Goal: Find specific page/section: Find specific page/section

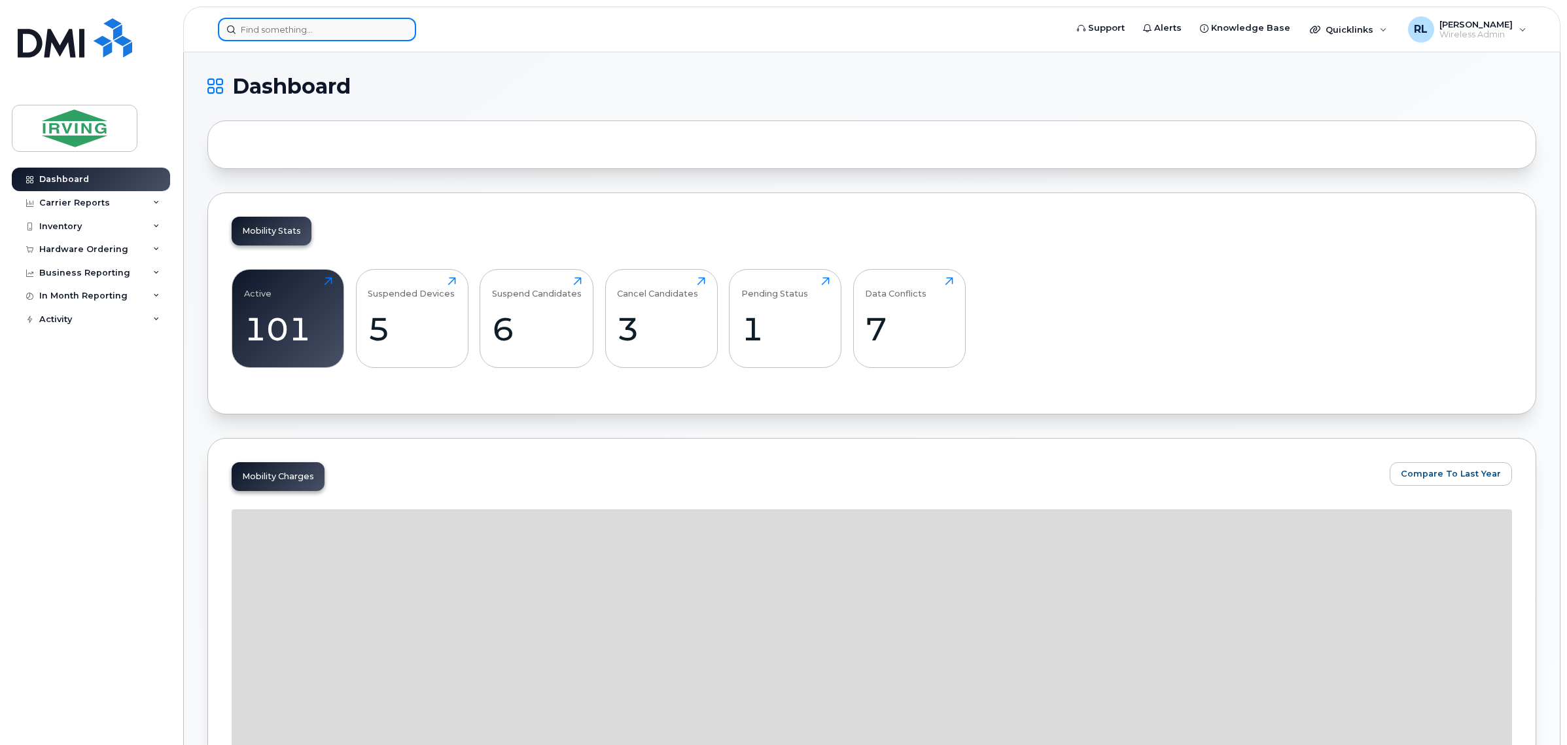
click at [380, 33] on input at bounding box center [317, 30] width 198 height 24
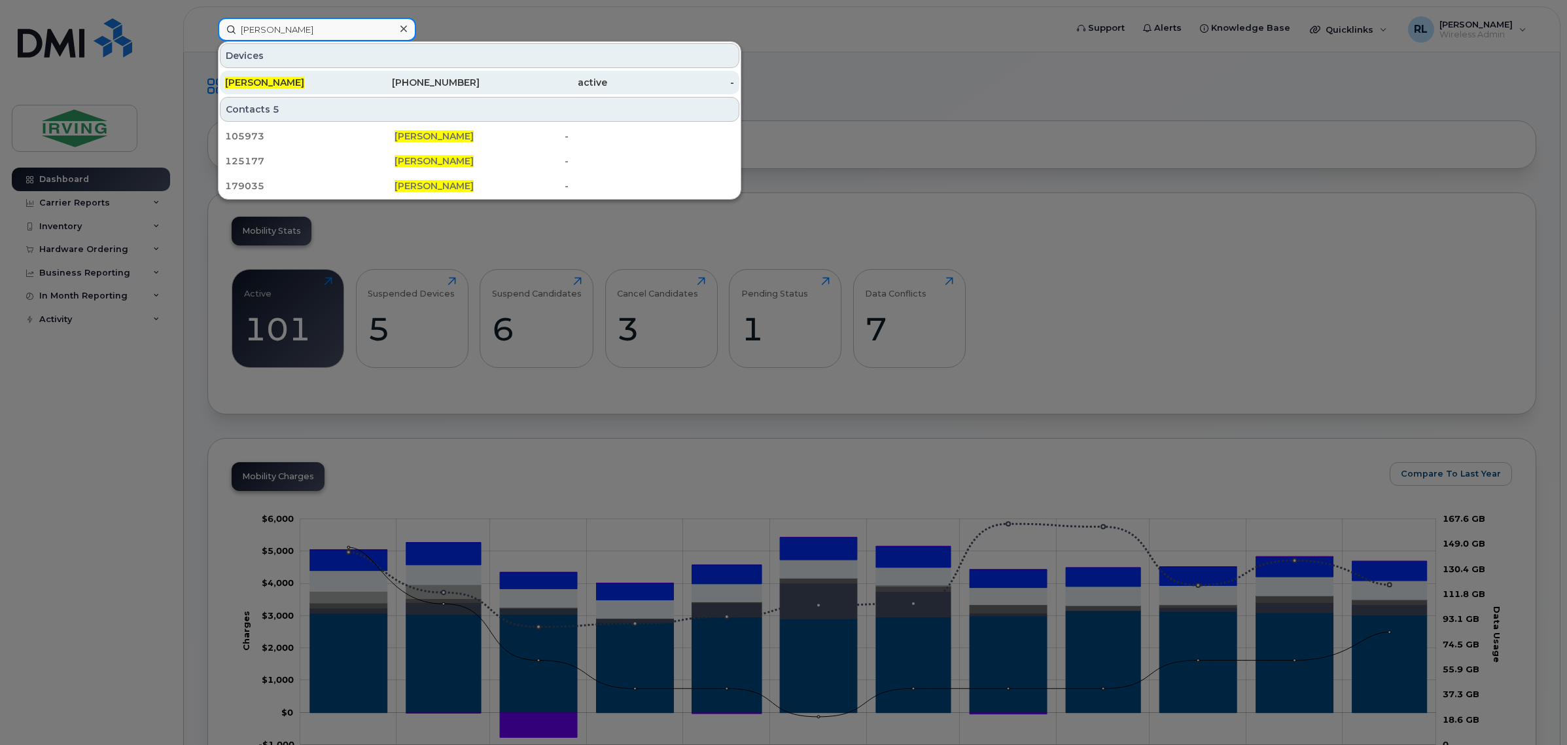
type input "martin richard"
click at [410, 80] on div "506-380-9292" at bounding box center [417, 82] width 128 height 13
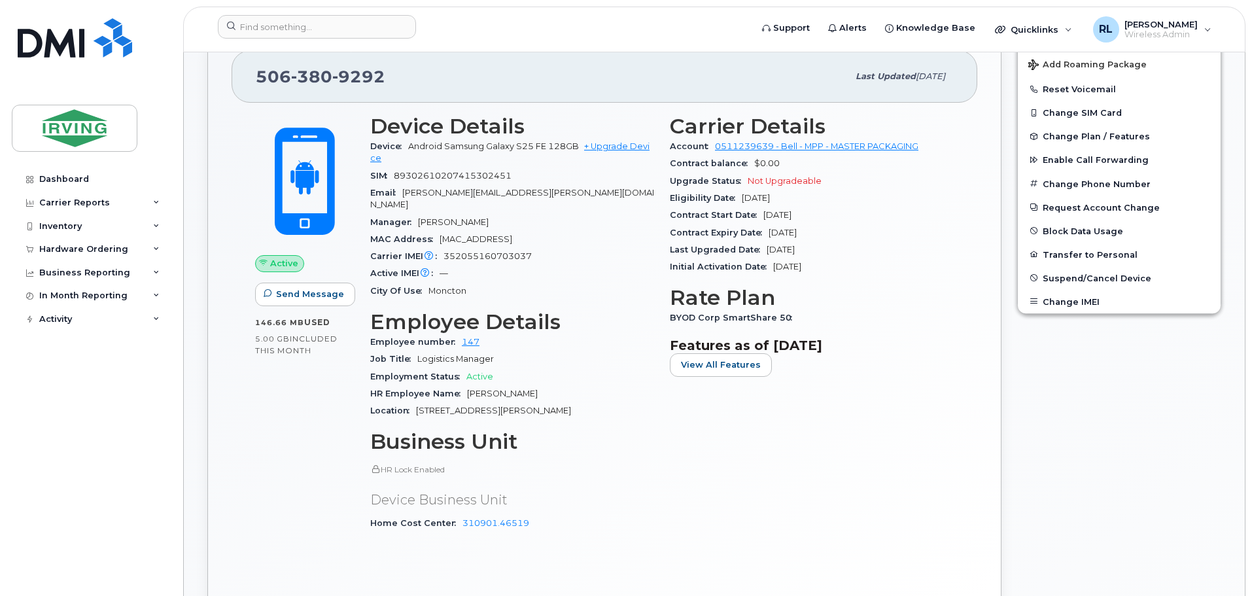
scroll to position [391, 0]
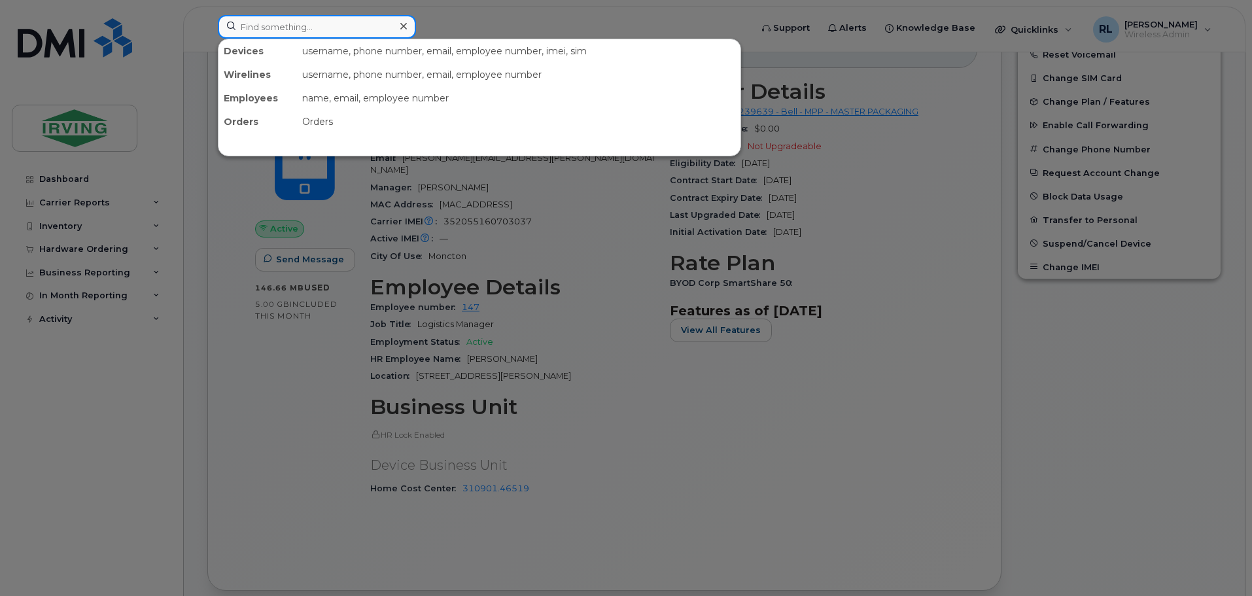
click at [276, 27] on input at bounding box center [317, 27] width 198 height 24
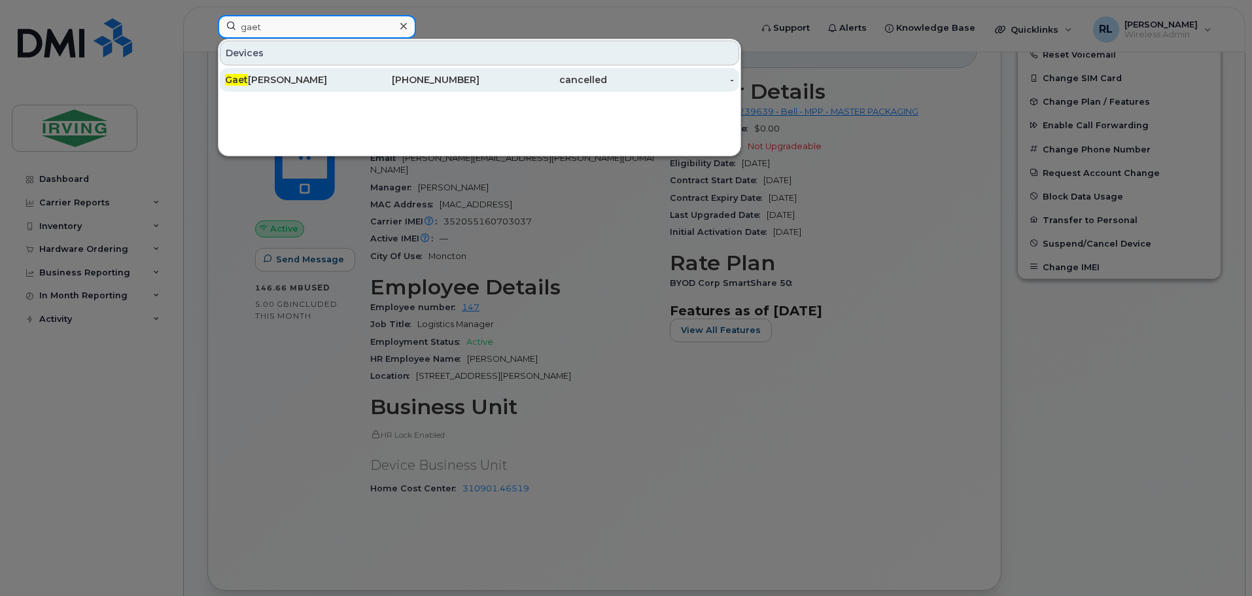
type input "gaet"
click at [326, 84] on div "Gaet ane LeBouthillier" at bounding box center [289, 79] width 128 height 13
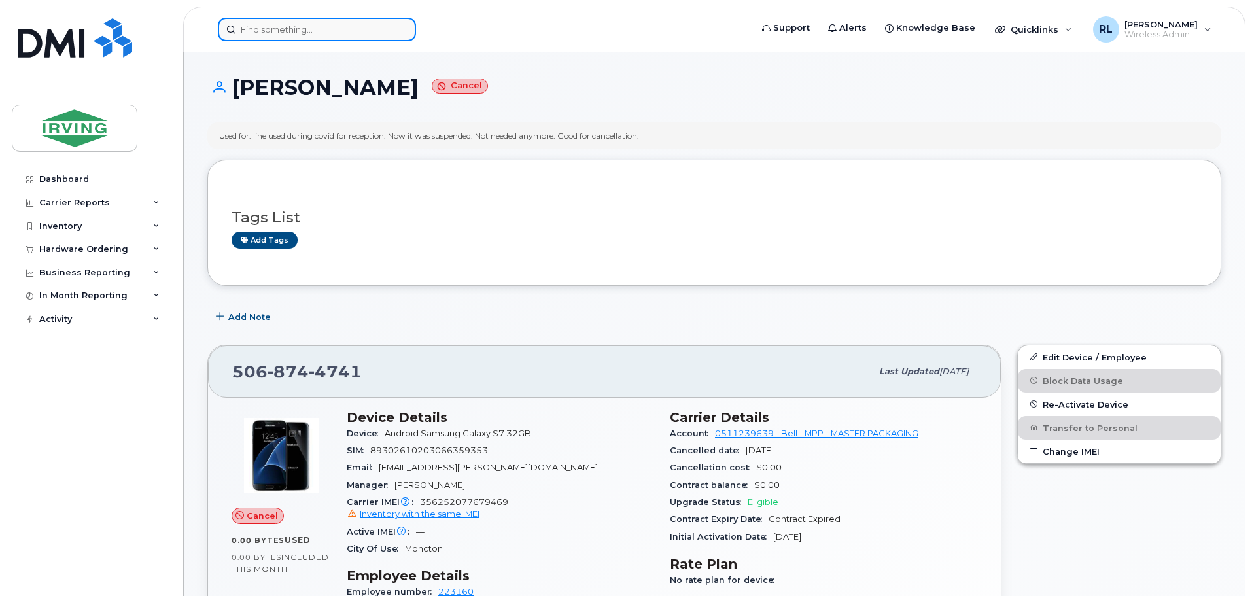
click at [253, 27] on input at bounding box center [317, 30] width 198 height 24
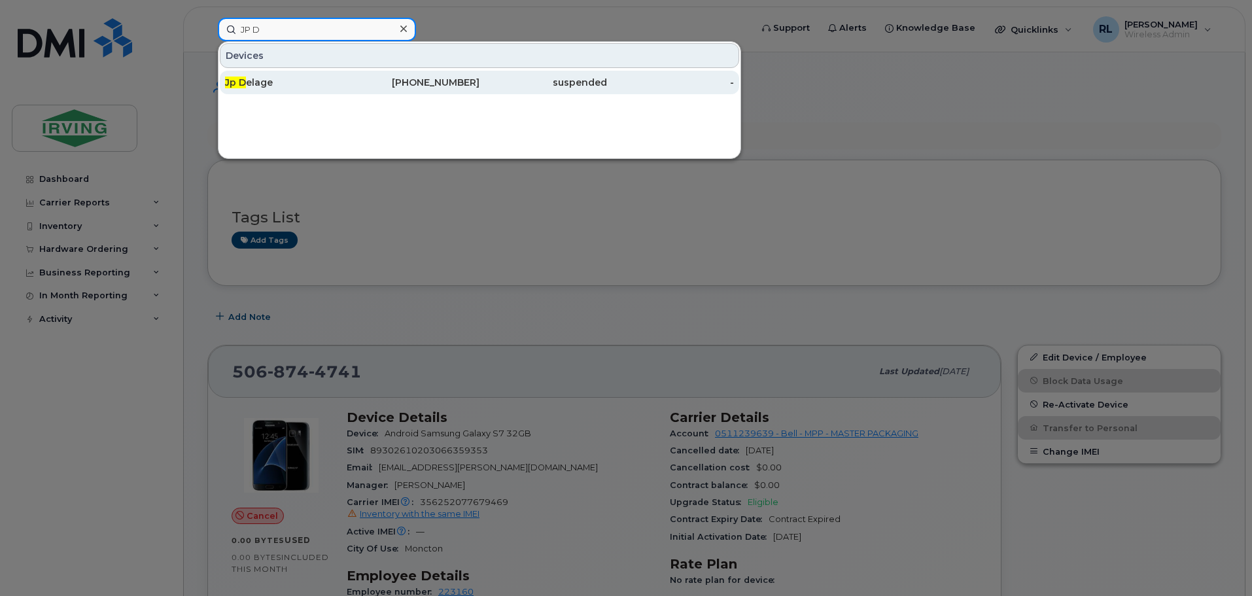
type input "JP D"
click at [287, 86] on div "Jp D elage" at bounding box center [289, 82] width 128 height 13
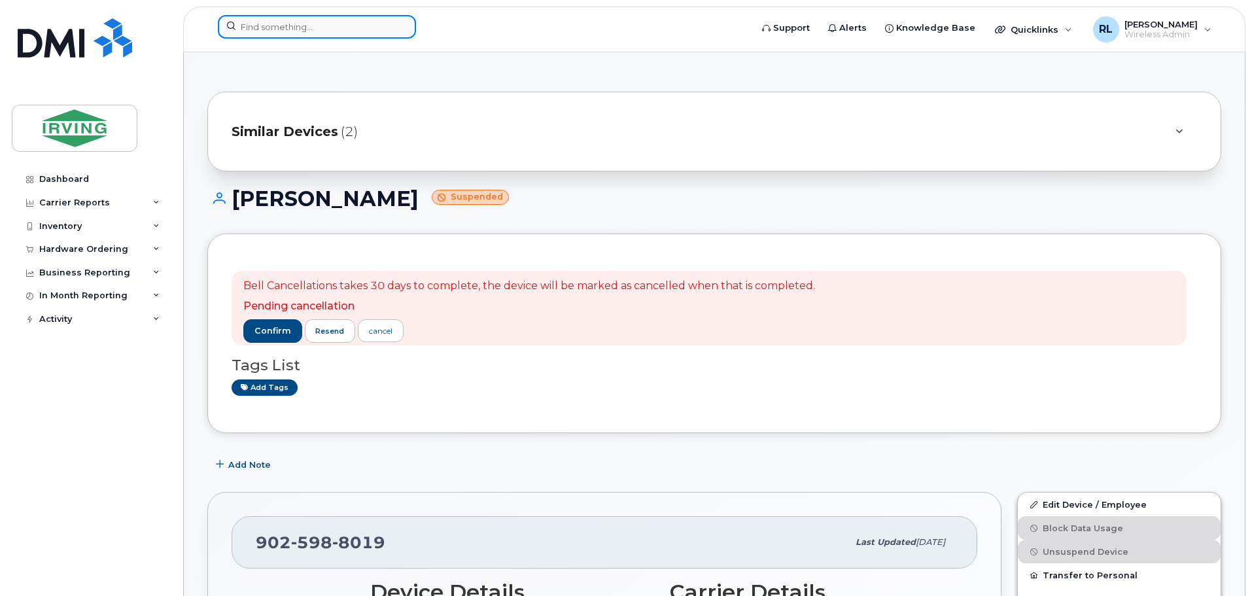
click at [340, 27] on input at bounding box center [317, 27] width 198 height 24
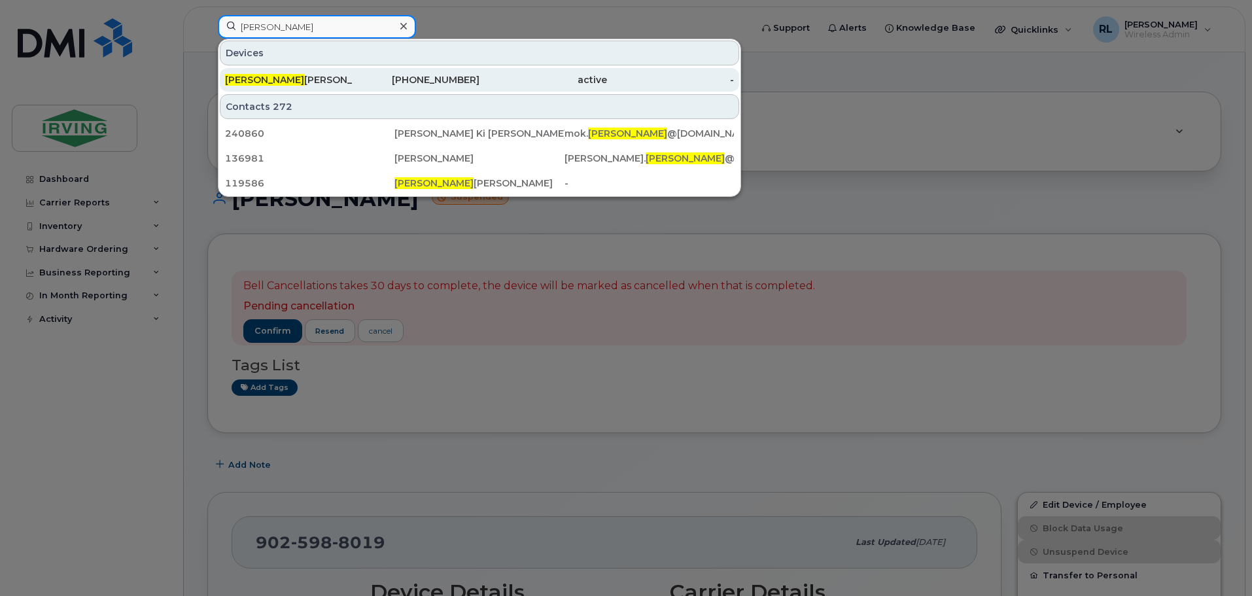
type input "JEREMY"
click at [359, 79] on div "506-863-9847" at bounding box center [417, 79] width 128 height 13
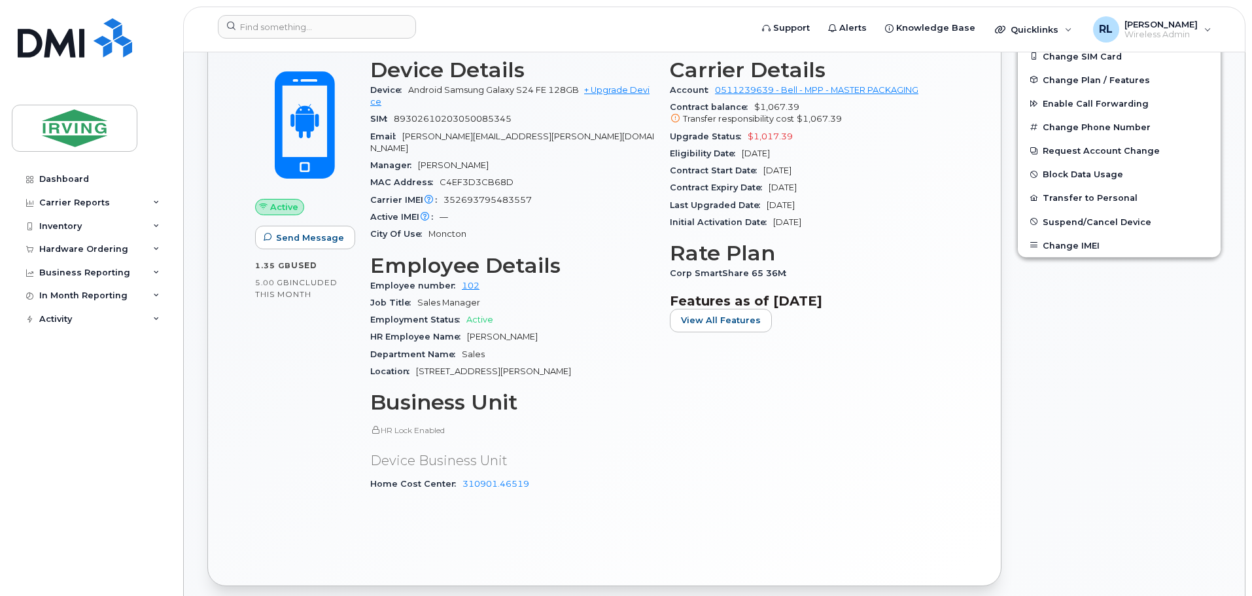
scroll to position [327, 0]
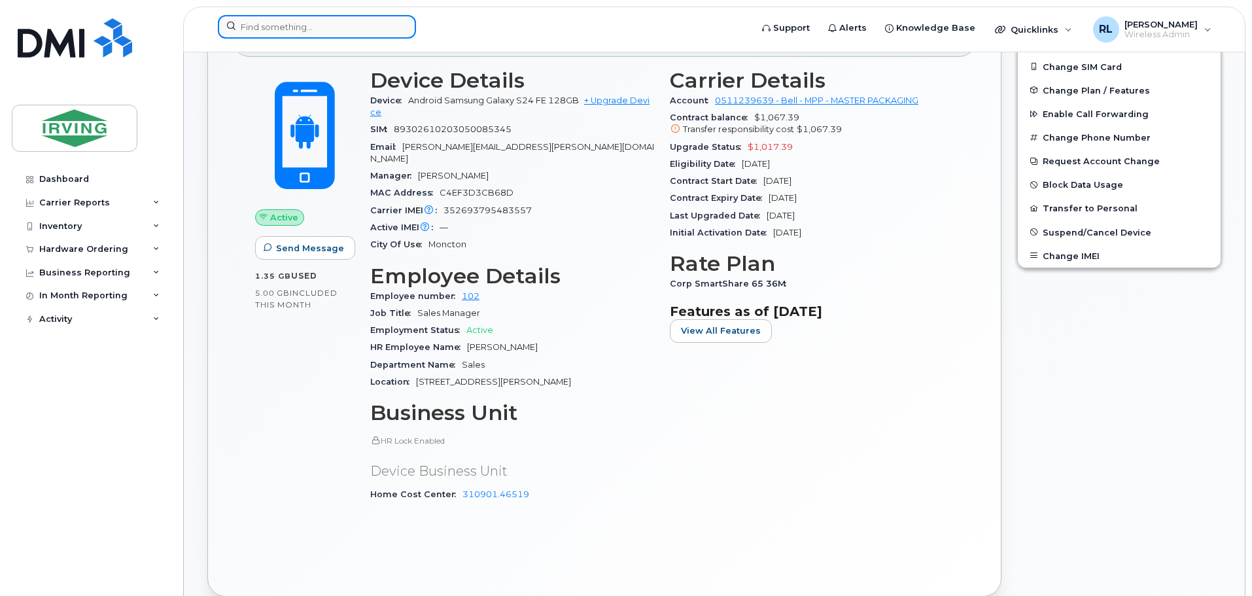
click at [268, 29] on input at bounding box center [317, 27] width 198 height 24
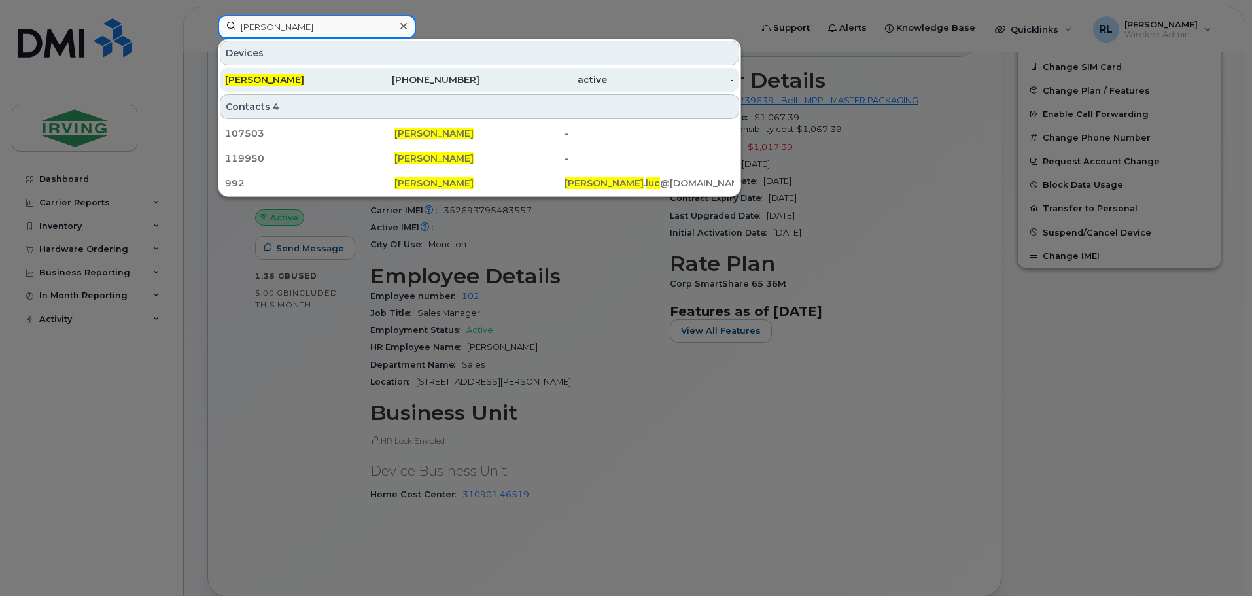
type input "luc collette"
click at [291, 79] on div "[PERSON_NAME]" at bounding box center [289, 79] width 128 height 13
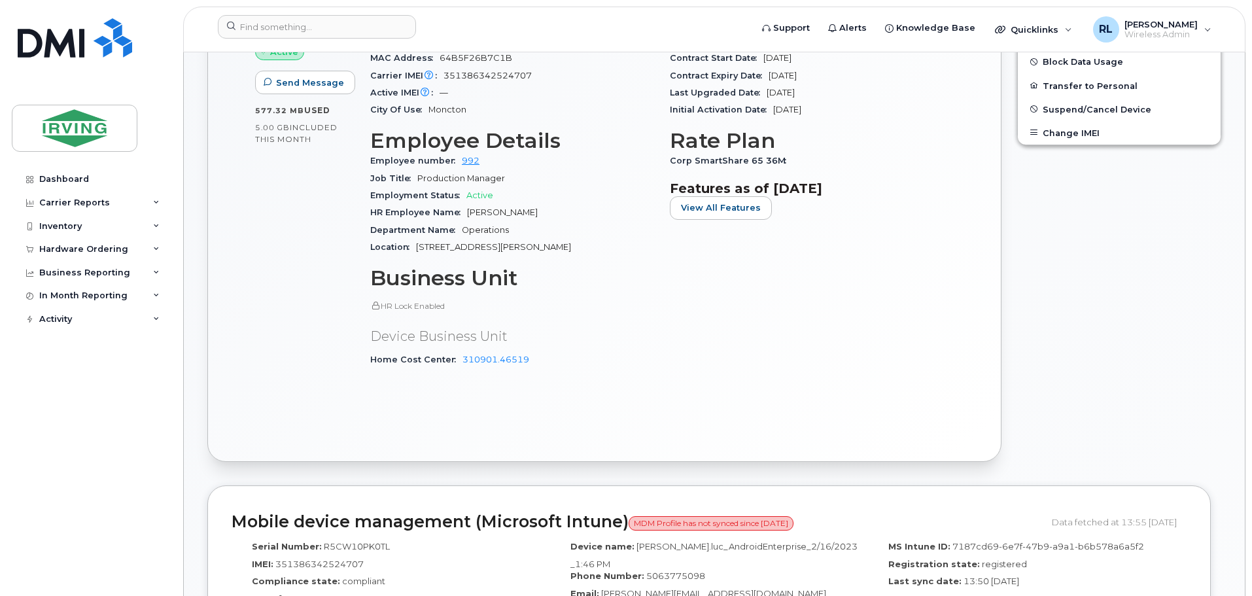
scroll to position [458, 0]
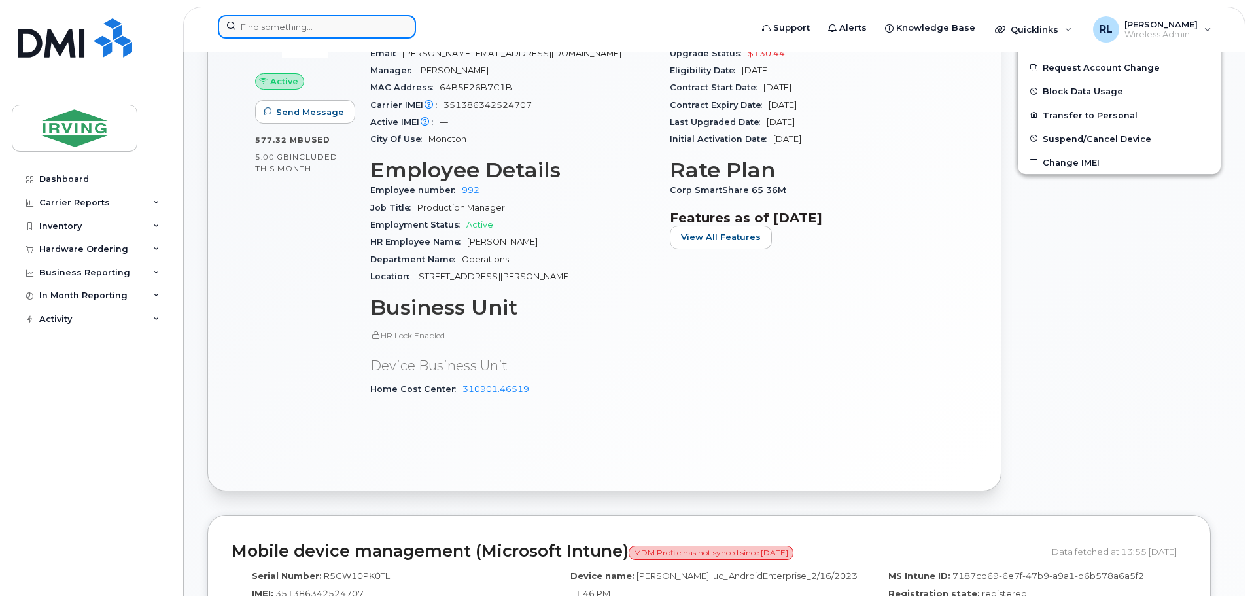
click at [320, 21] on input at bounding box center [317, 27] width 198 height 24
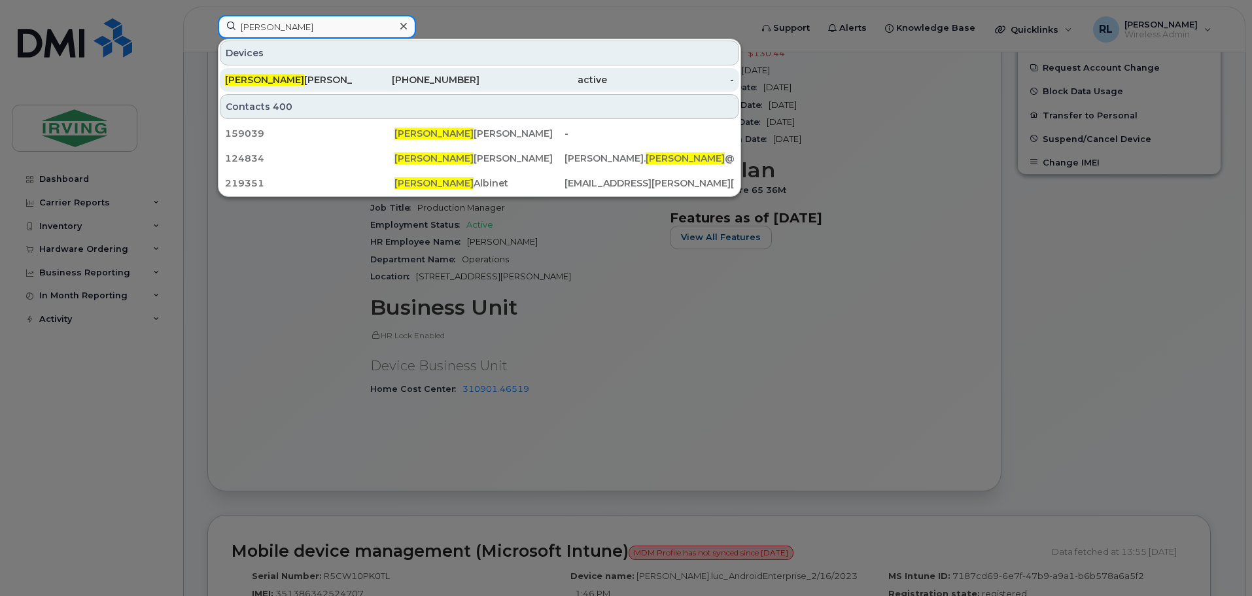
type input "[PERSON_NAME]"
click at [325, 74] on div "[PERSON_NAME]" at bounding box center [289, 79] width 128 height 13
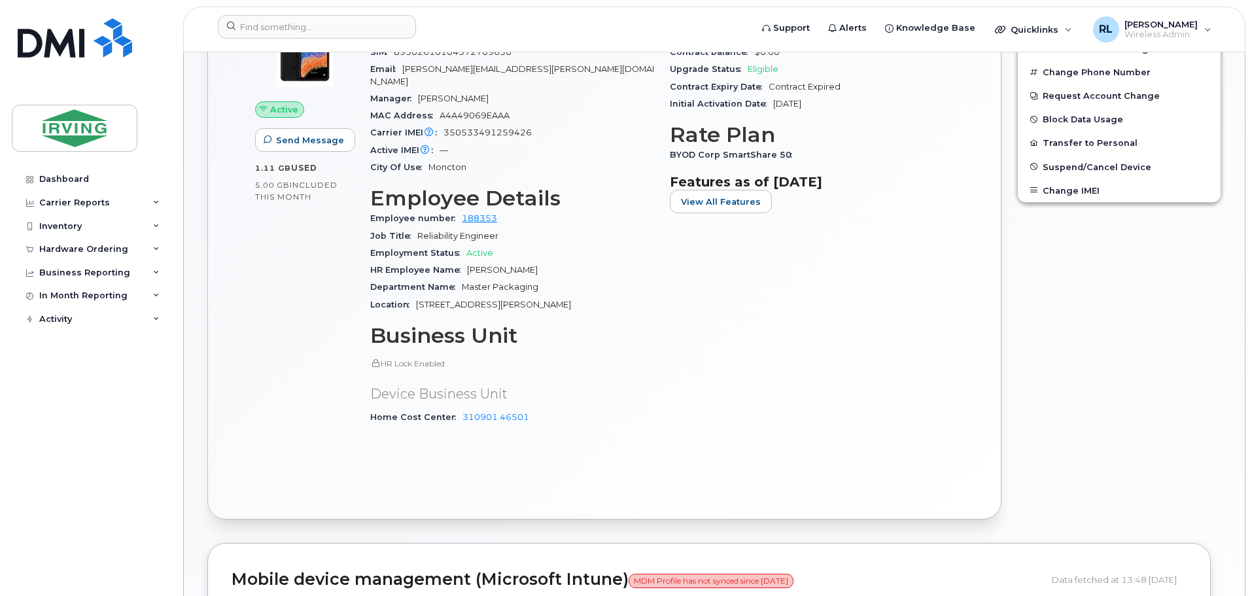
scroll to position [327, 0]
